Goal: Information Seeking & Learning: Learn about a topic

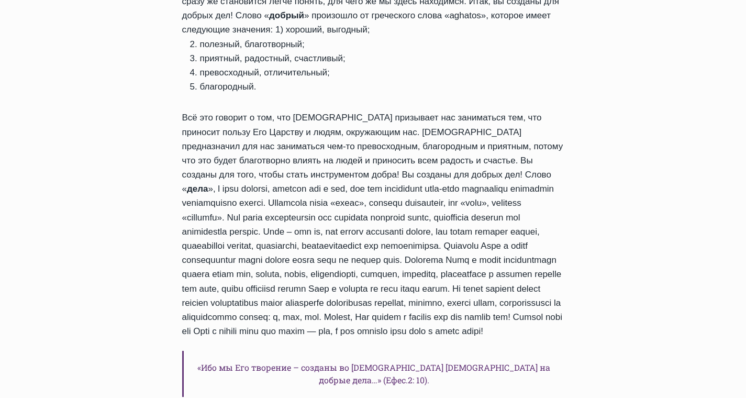
scroll to position [733, 0]
drag, startPoint x: 417, startPoint y: 222, endPoint x: 367, endPoint y: 281, distance: 76.9
click at [367, 281] on div "Здравствуйте, дорогие друзья! Слава [DEMOGRAPHIC_DATA] за этот чудесный день, к…" at bounding box center [373, 158] width 382 height 708
copy div "По своей природе каждый человек представляет собой достаточно эгоистичную лично…"
click at [393, 288] on div "Здравствуйте, дорогие друзья! Слава [DEMOGRAPHIC_DATA] за этот чудесный день, к…" at bounding box center [373, 158] width 382 height 708
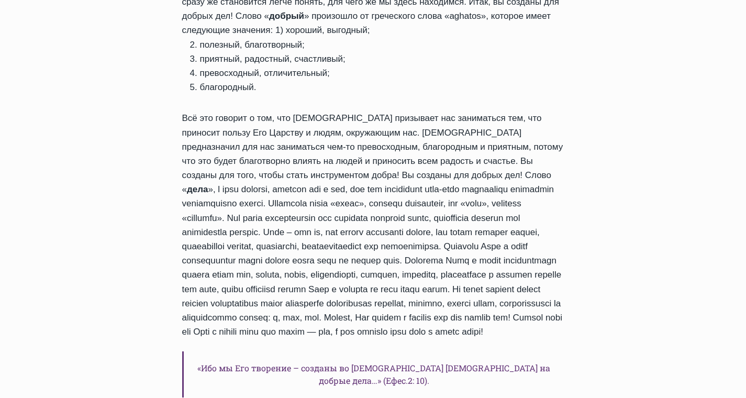
click at [614, 264] on div "Ежедневное слово Mы созданы для добрых дел, которые [DEMOGRAPHIC_DATA] предназн…" at bounding box center [373, 311] width 746 height 1839
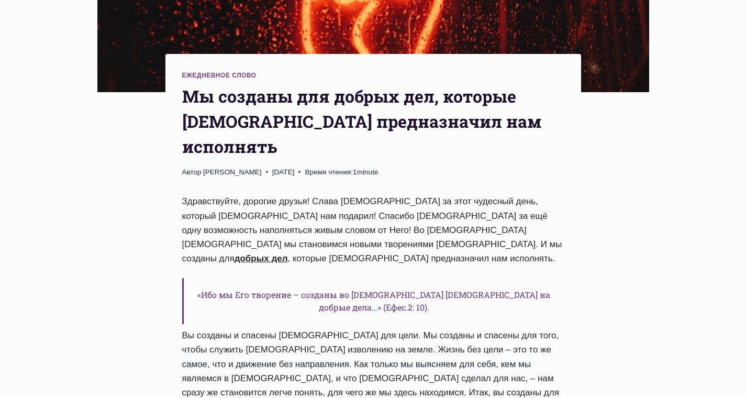
scroll to position [366, 0]
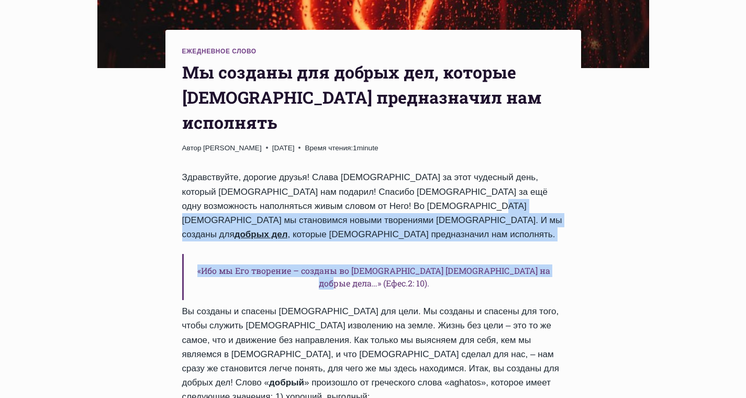
drag, startPoint x: 407, startPoint y: 181, endPoint x: 552, endPoint y: 239, distance: 155.5
copy div "И мы созданы для добрых дел , которые [DEMOGRAPHIC_DATA] предназначил нам испол…"
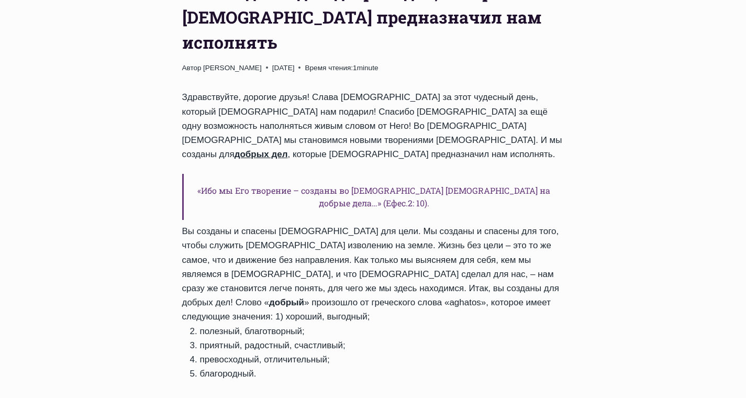
scroll to position [471, 0]
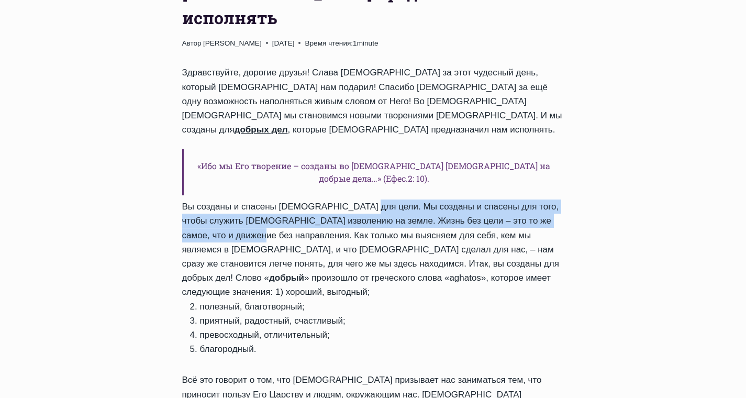
drag, startPoint x: 348, startPoint y: 156, endPoint x: 240, endPoint y: 187, distance: 112.2
copy div "Мы созданы и спасены для того, чтобы служить [DEMOGRAPHIC_DATA] изволению на зе…"
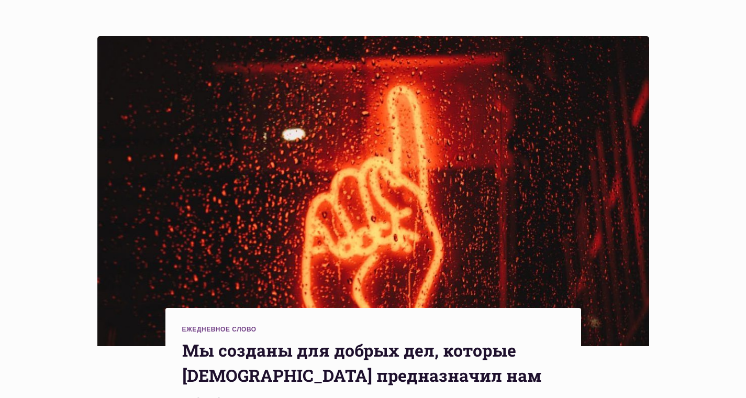
scroll to position [52, 0]
